Goal: Task Accomplishment & Management: Manage account settings

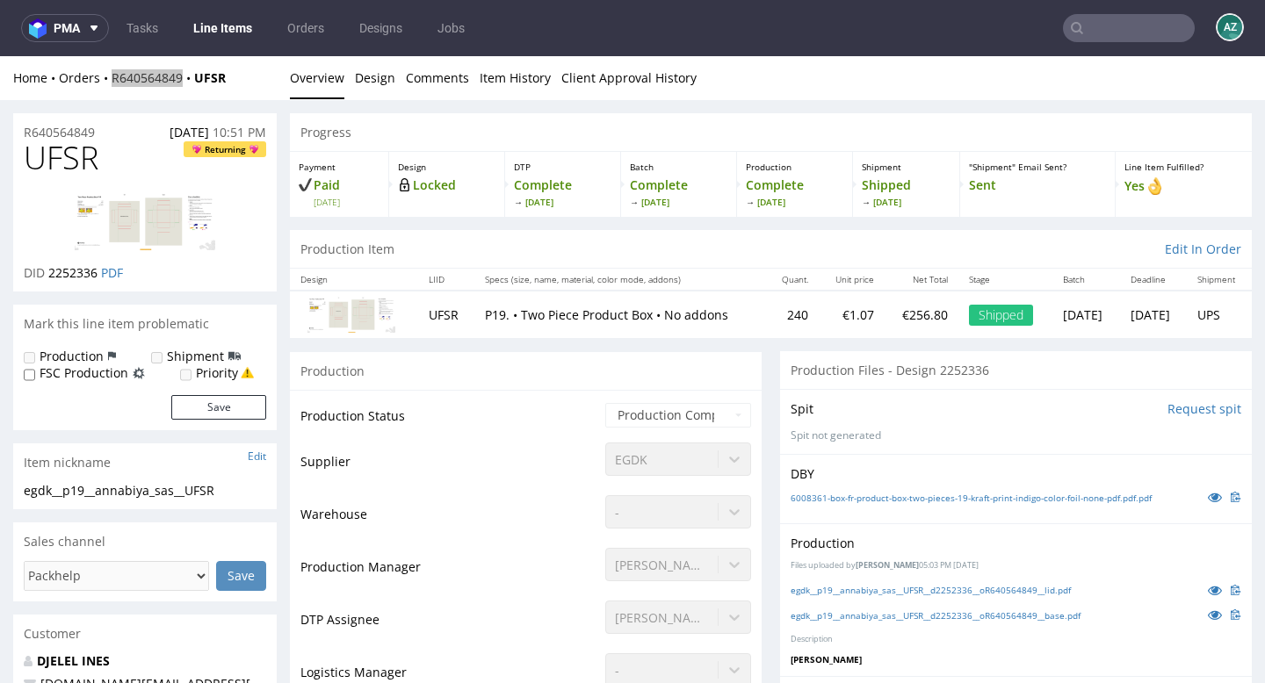
scroll to position [2, 0]
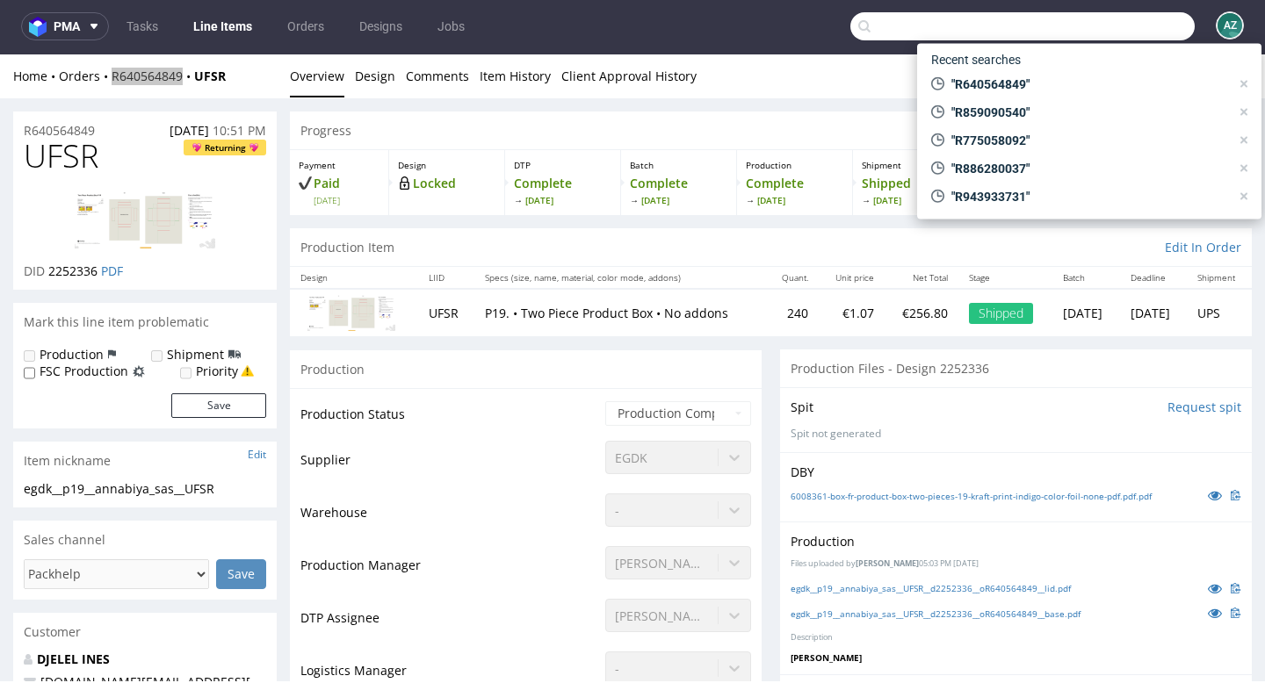
click at [1145, 31] on input "text" at bounding box center [1022, 26] width 344 height 28
paste input "R618261813"
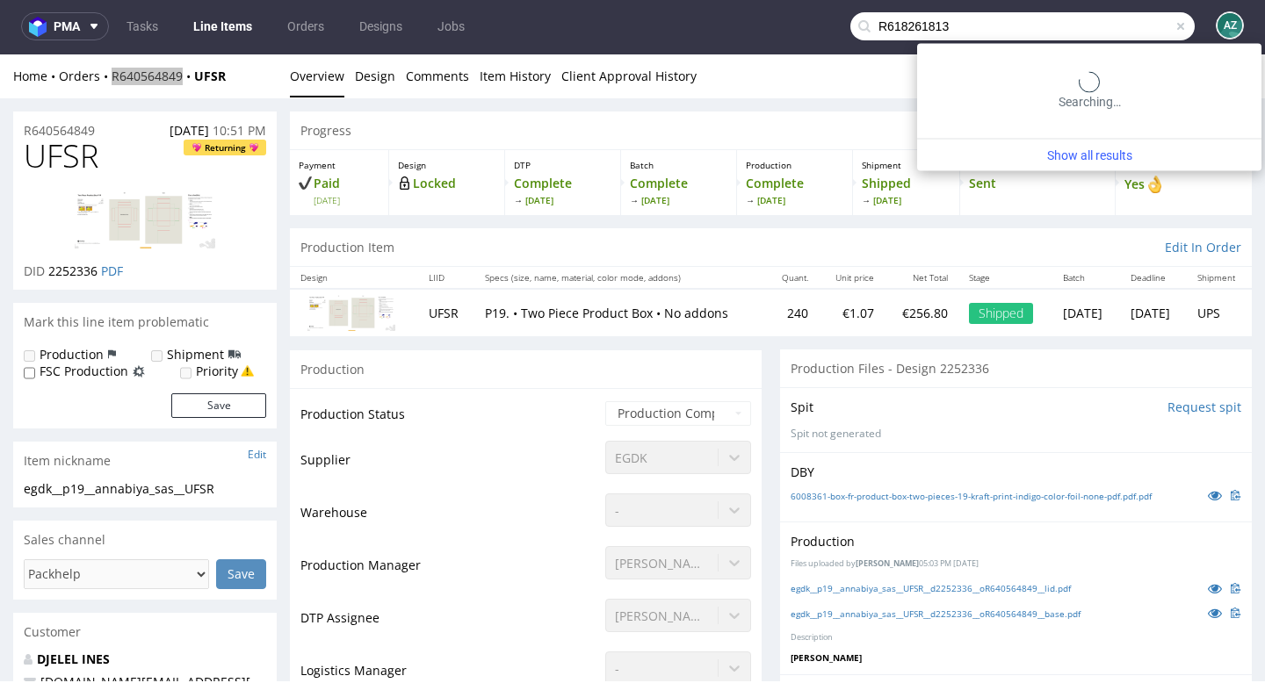
type input "R618261813"
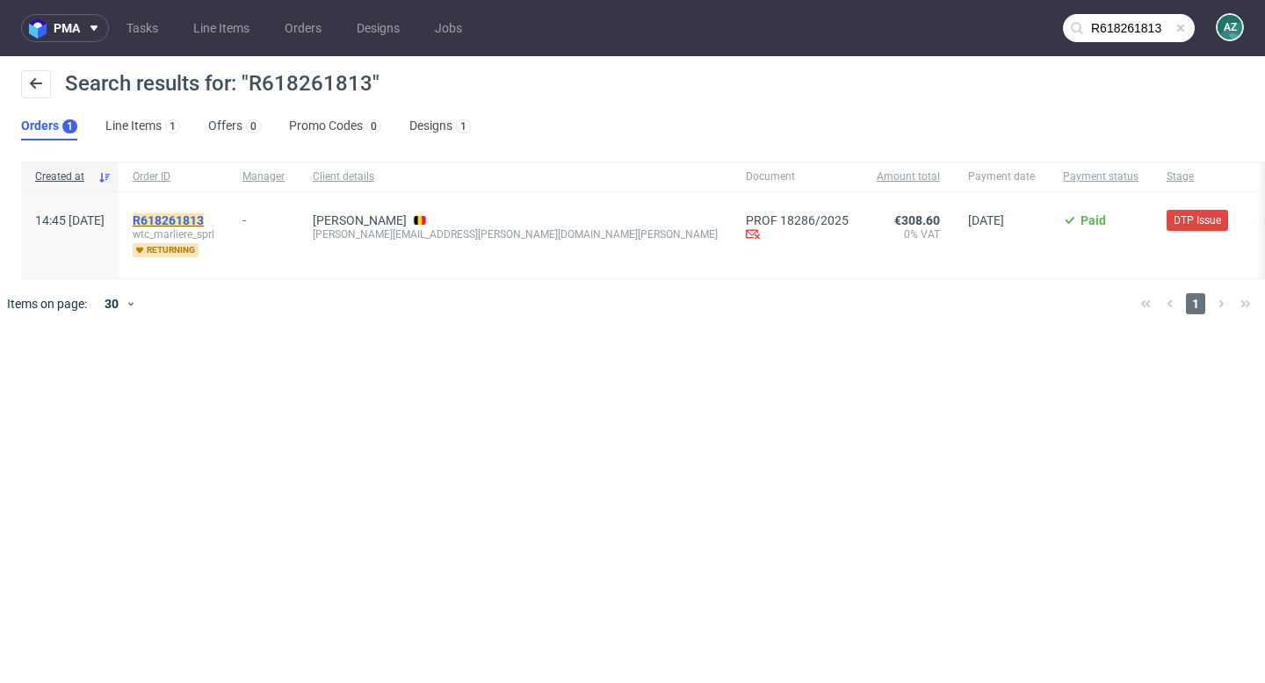
click at [204, 217] on mark "R618261813" at bounding box center [168, 220] width 71 height 14
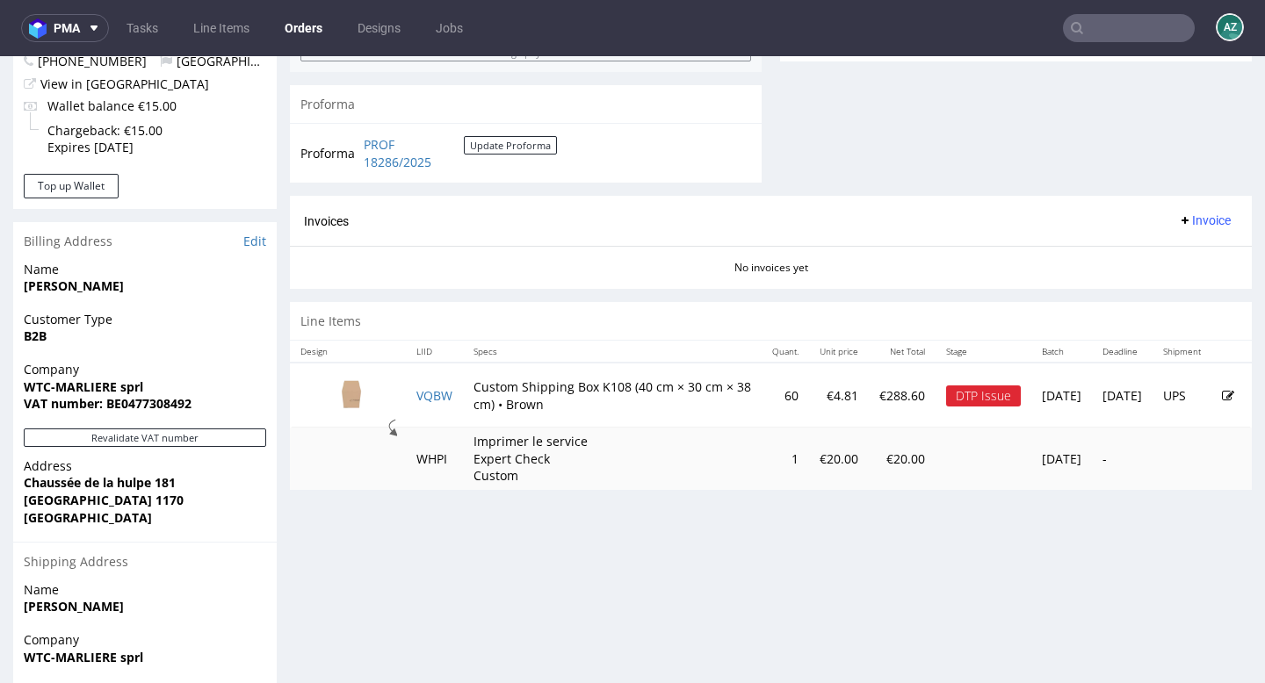
scroll to position [737, 0]
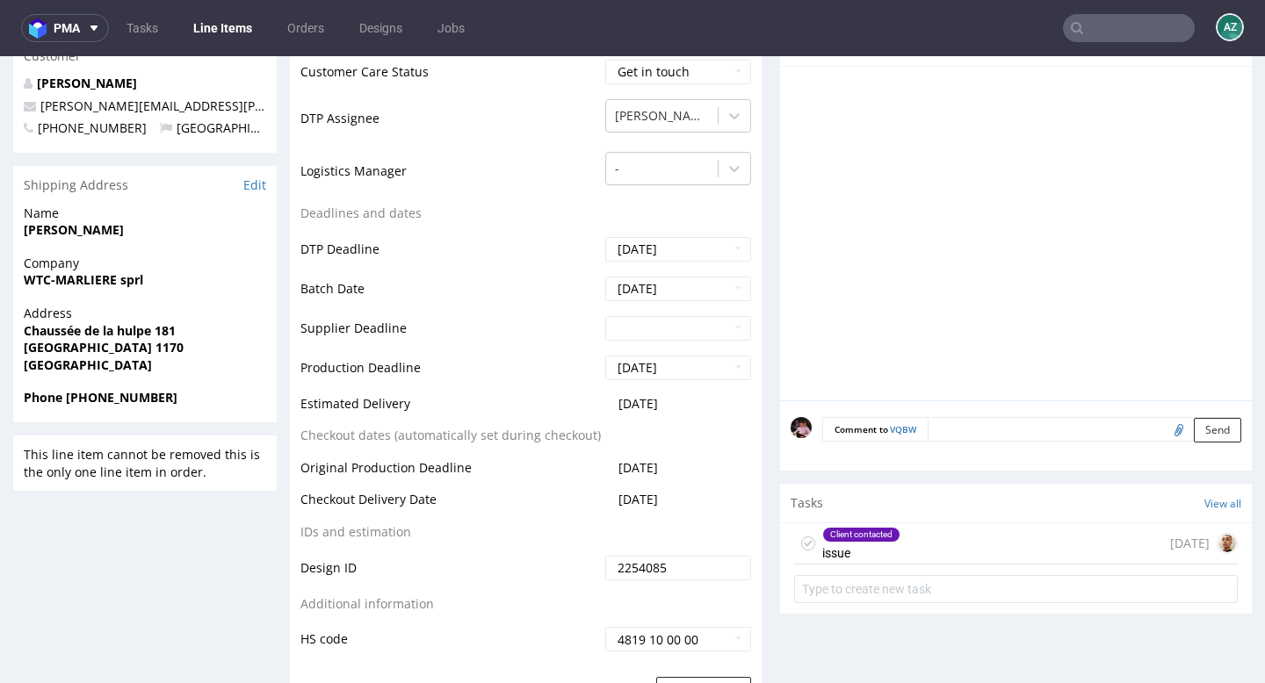
scroll to position [632, 0]
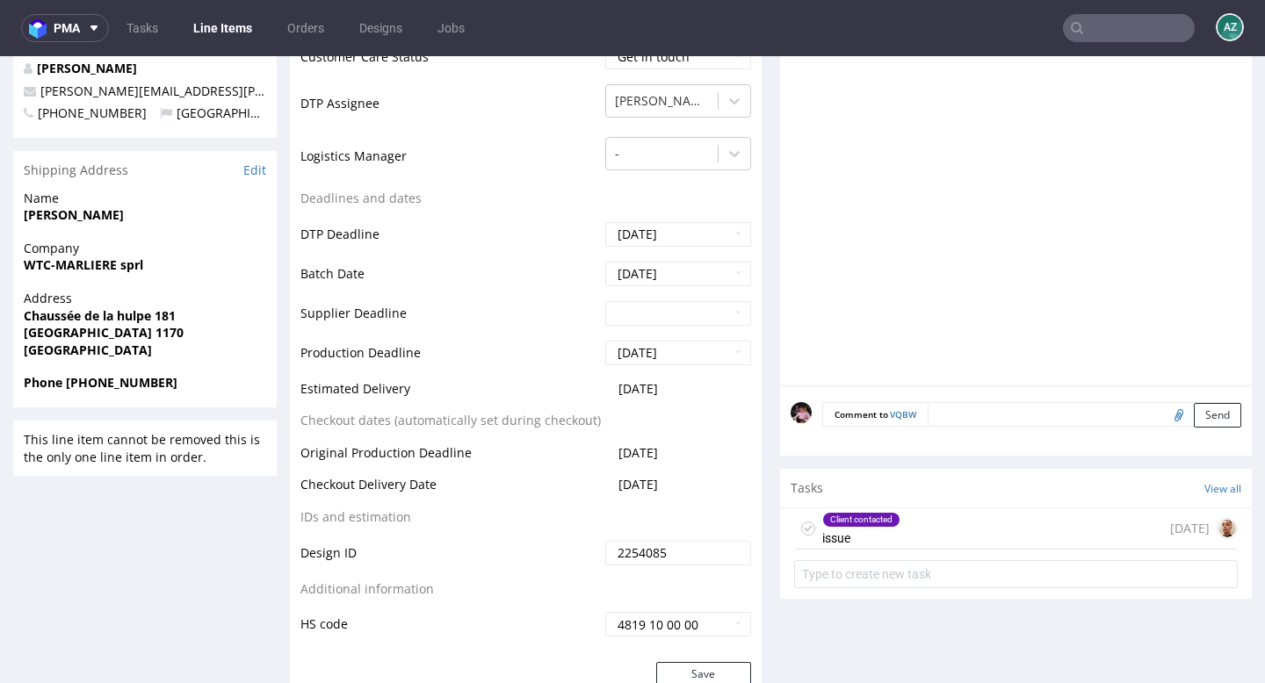
click at [993, 516] on div "Client contacted issue [DATE]" at bounding box center [1016, 529] width 444 height 41
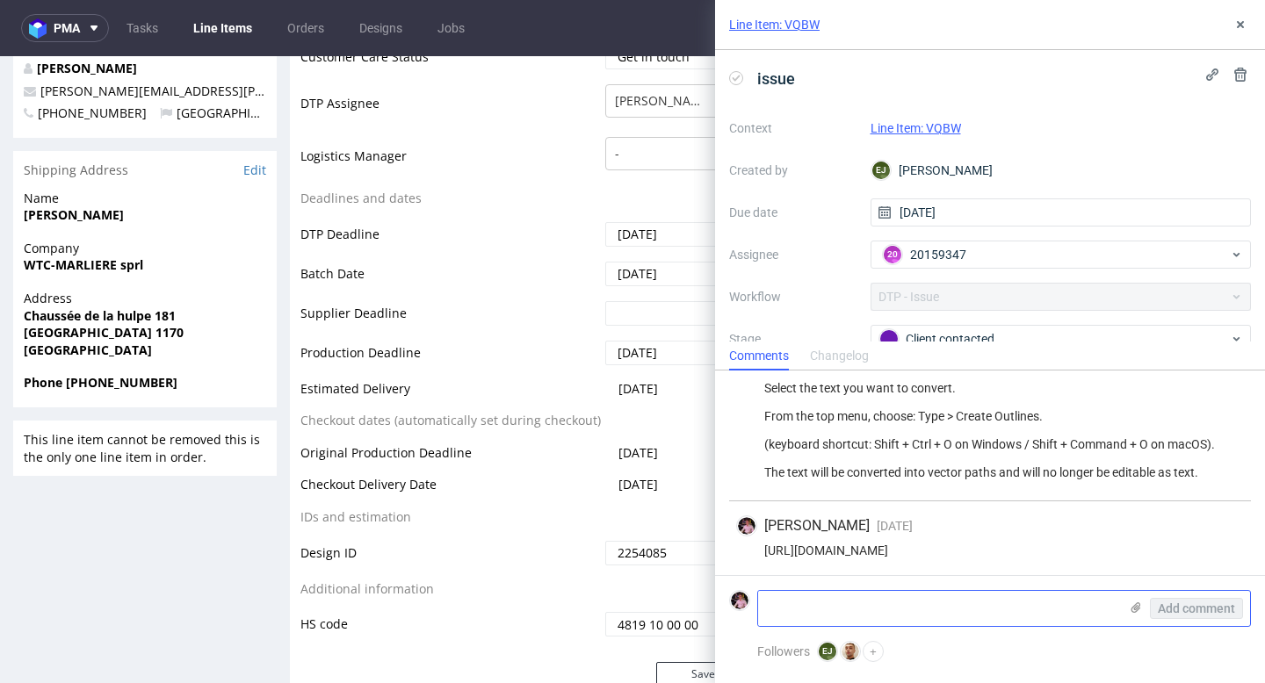
scroll to position [290, 0]
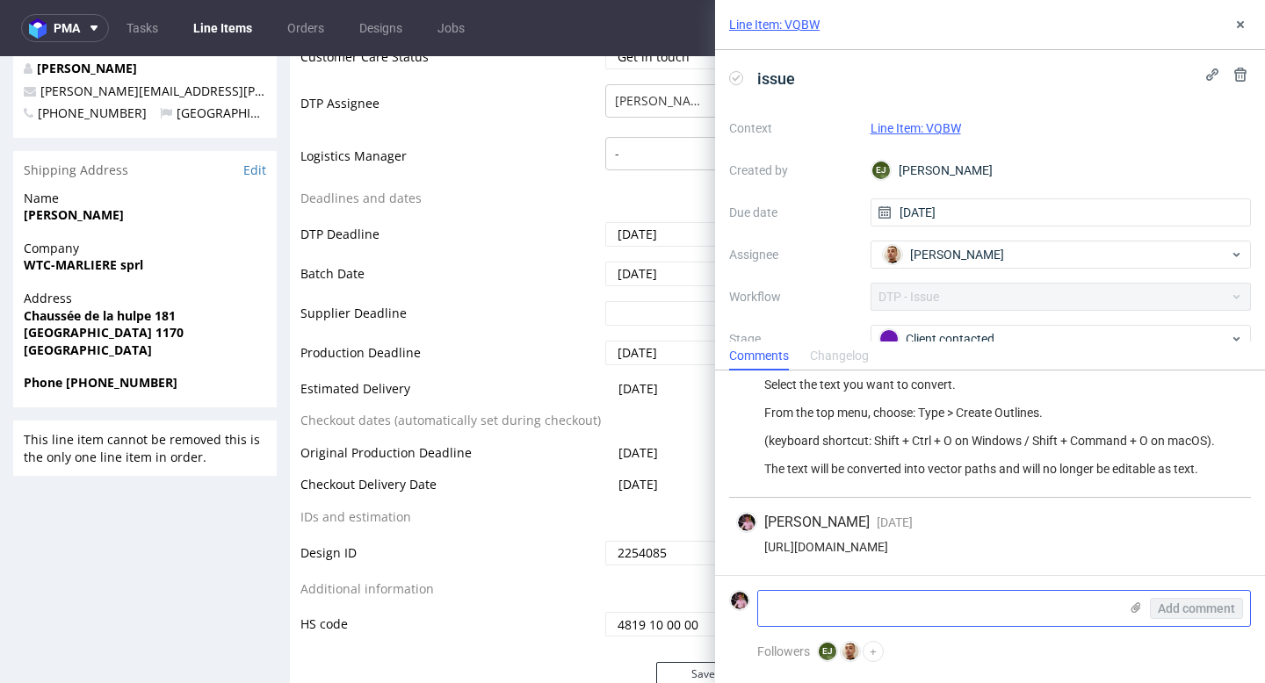
click at [1132, 611] on use at bounding box center [1136, 608] width 10 height 11
click at [0, 0] on input "file" at bounding box center [0, 0] width 0 height 0
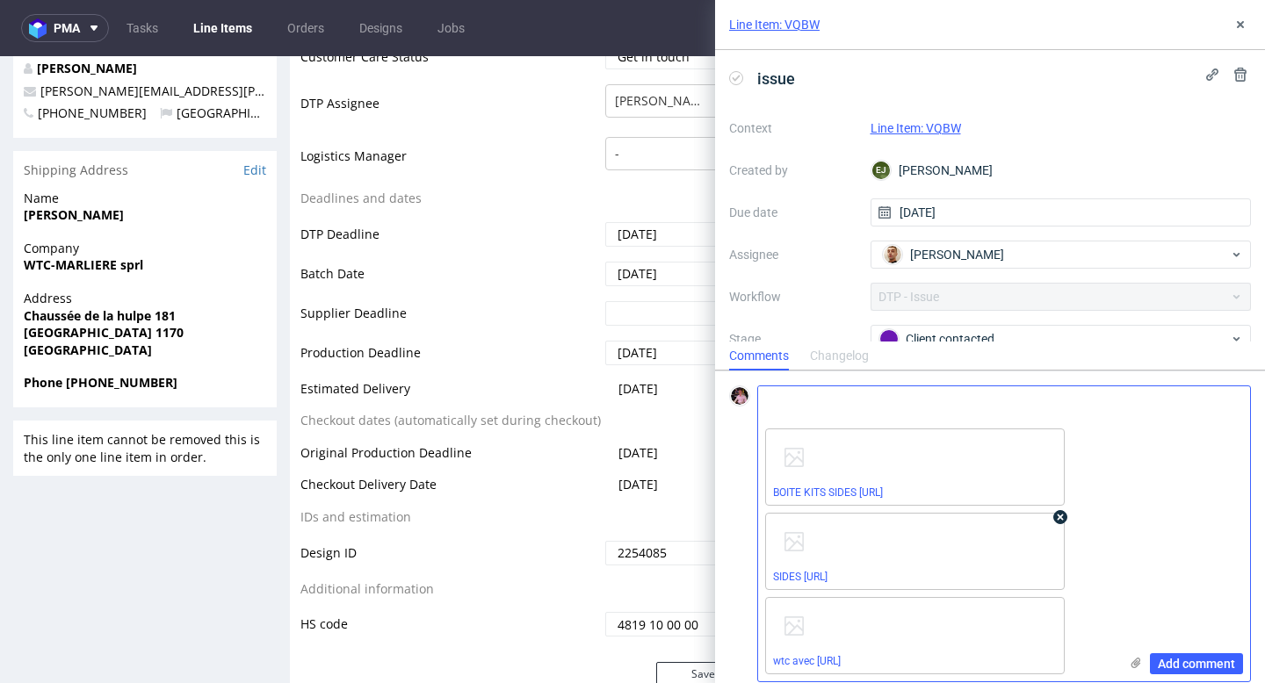
scroll to position [523, 0]
click at [1170, 664] on span "Add comment" at bounding box center [1196, 664] width 77 height 12
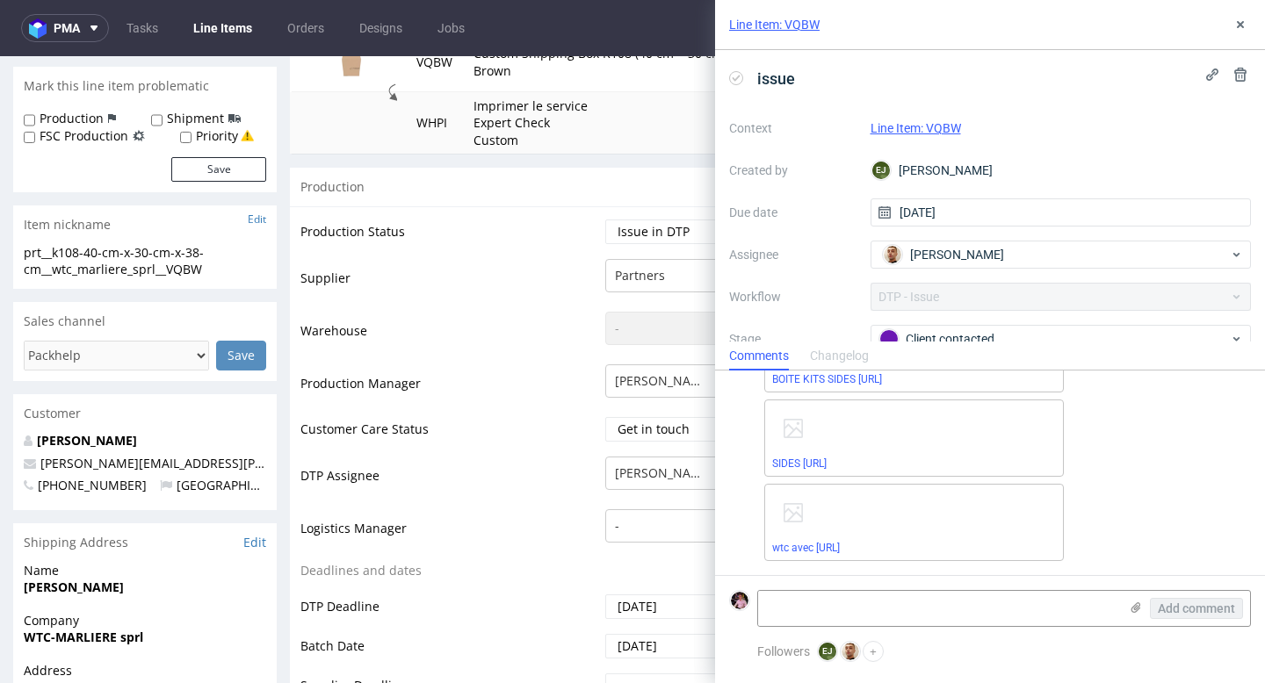
scroll to position [126, 0]
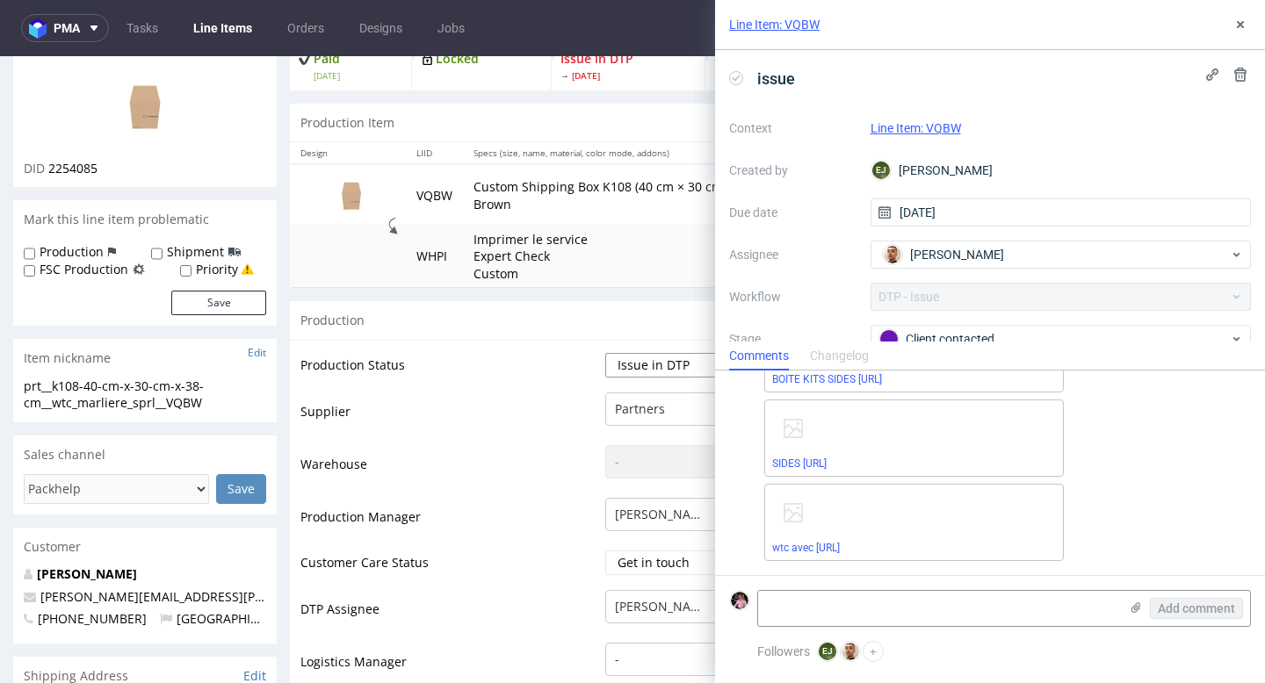
click at [672, 362] on select "Waiting for Artwork Waiting for Diecut Waiting for Mockup Waiting for DTP Waiti…" at bounding box center [678, 365] width 146 height 25
select select "back_for_dtp"
click at [605, 353] on select "Waiting for Artwork Waiting for Diecut Waiting for Mockup Waiting for DTP Waiti…" at bounding box center [678, 365] width 146 height 25
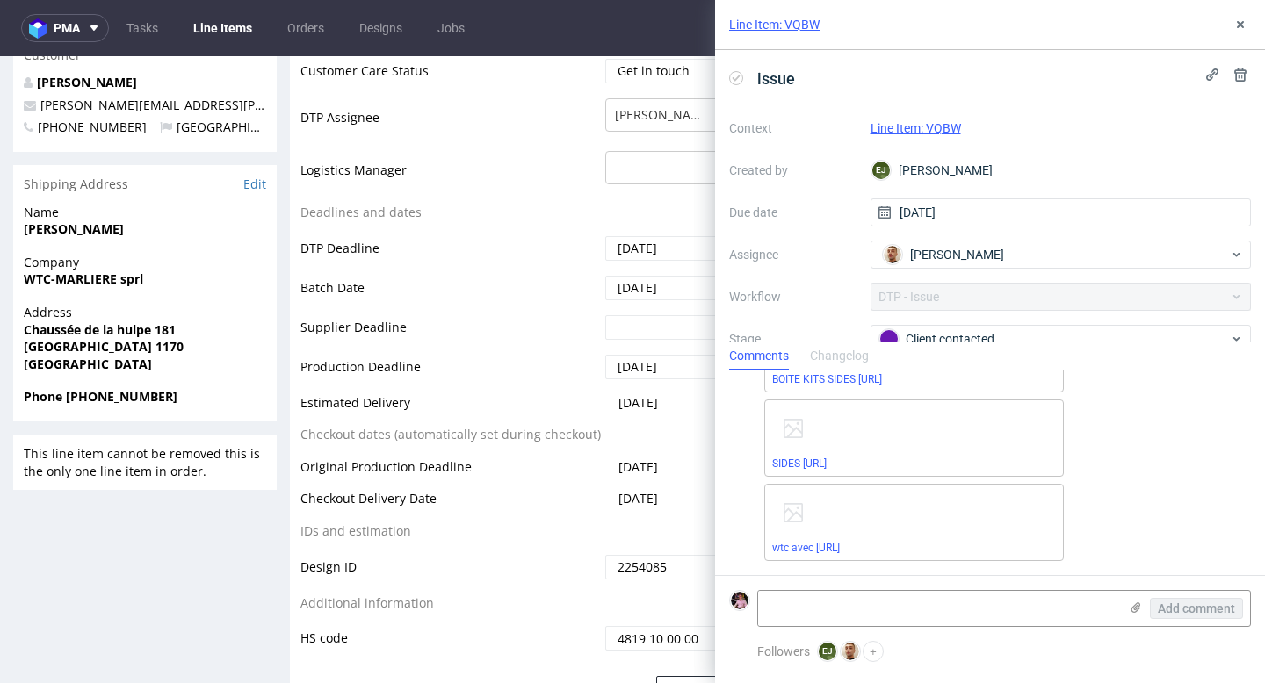
scroll to position [959, 0]
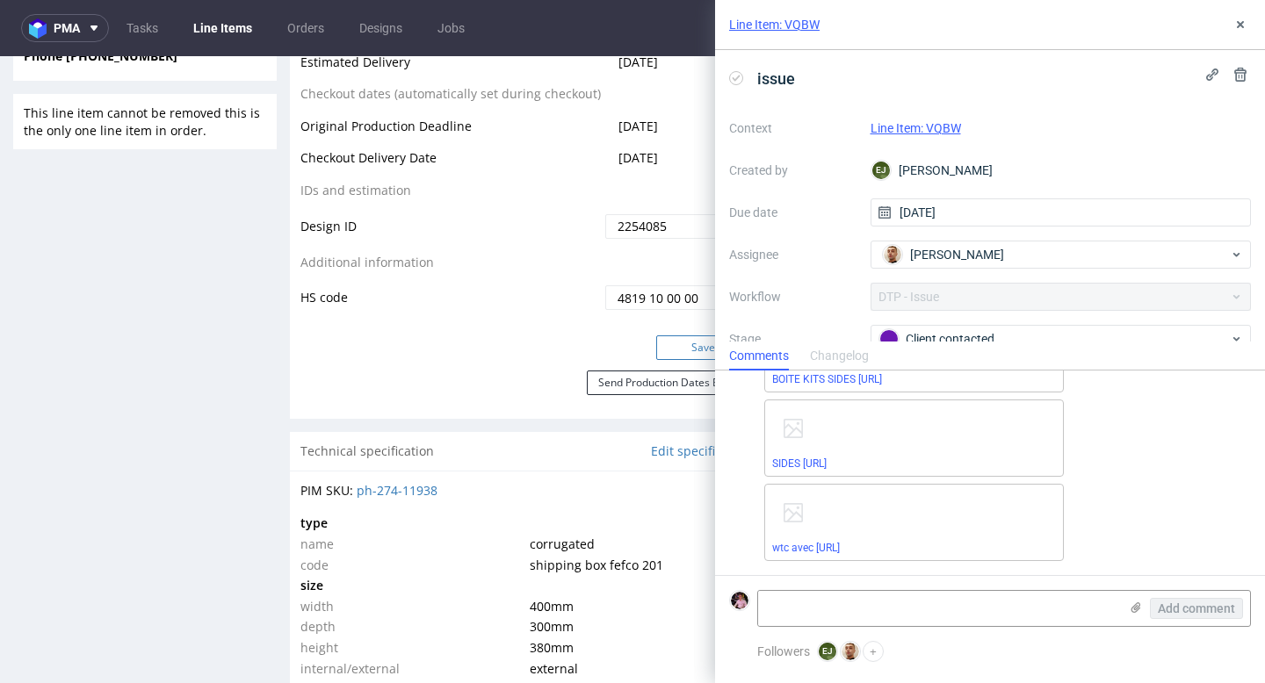
click at [675, 343] on button "Save" at bounding box center [703, 348] width 95 height 25
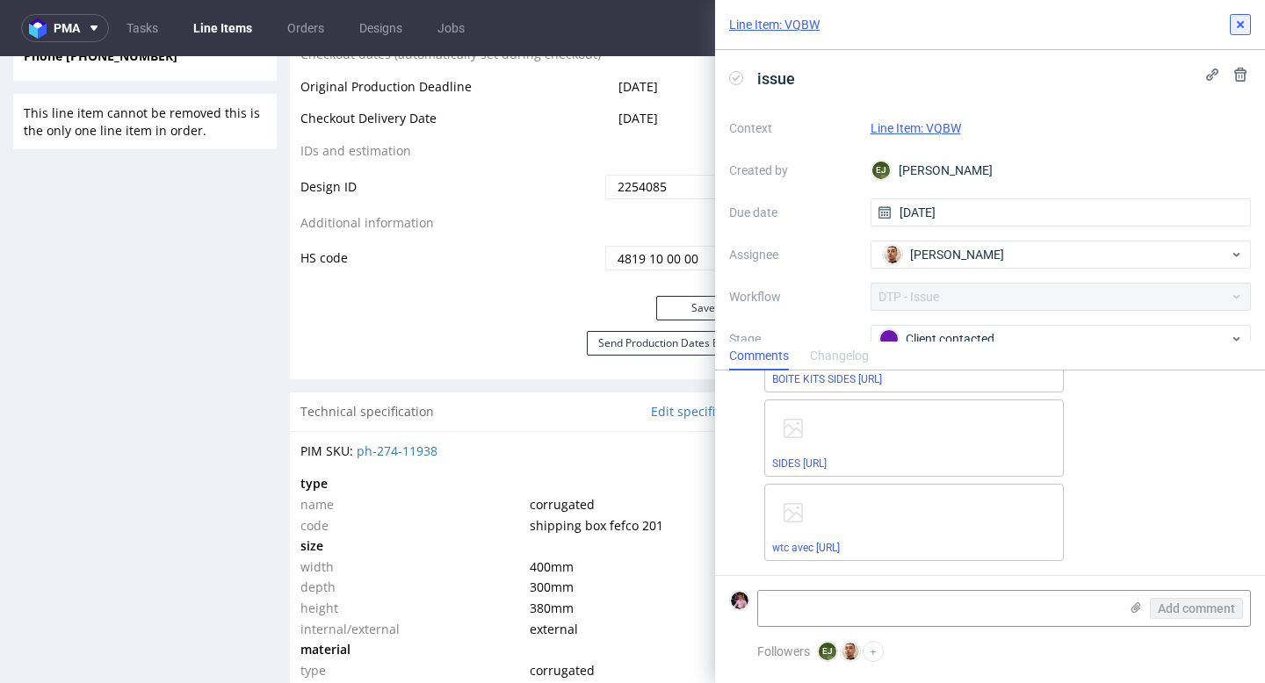
click at [1238, 17] on button at bounding box center [1240, 24] width 21 height 21
